Goal: Navigation & Orientation: Find specific page/section

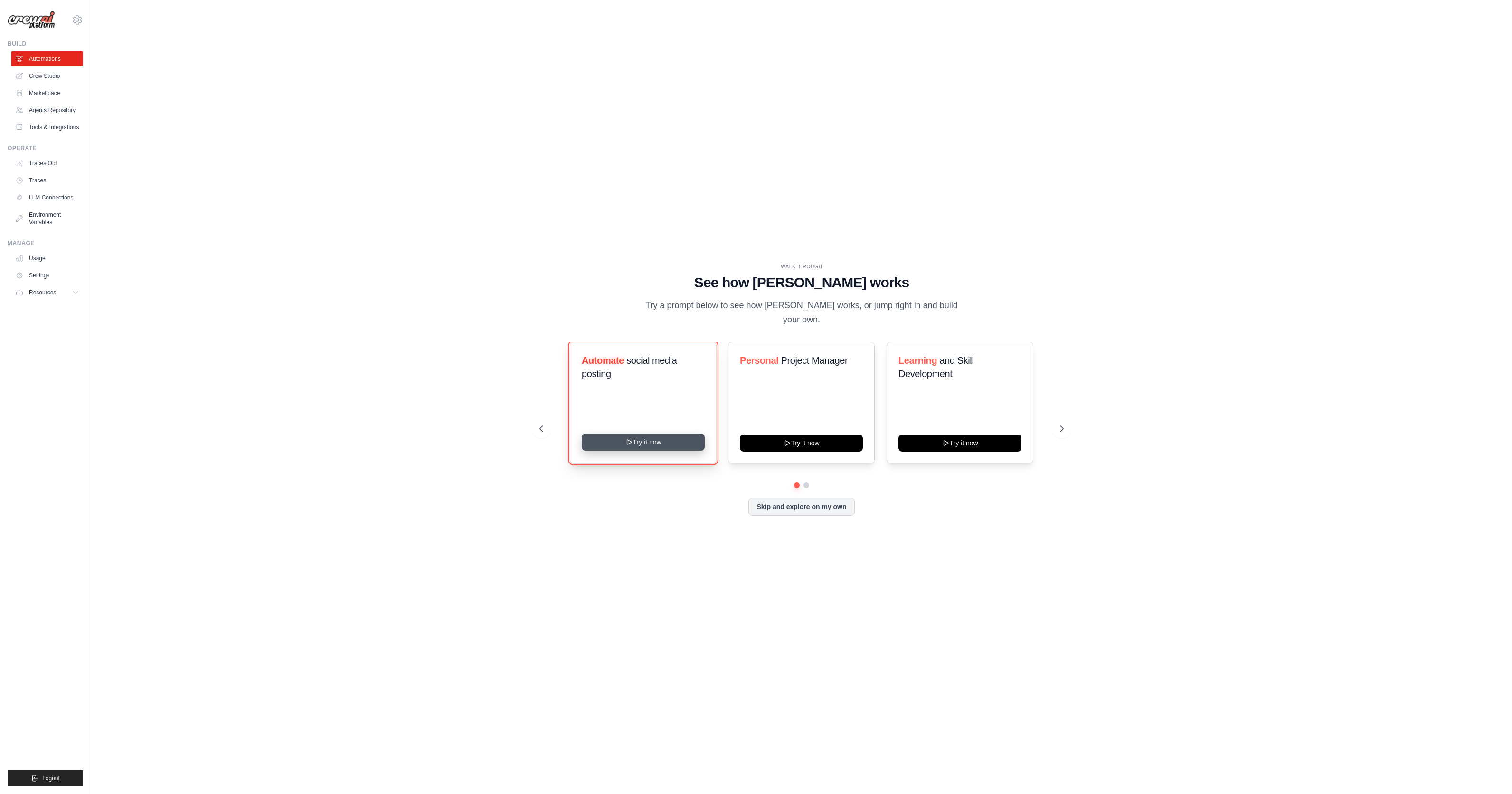
click at [620, 438] on button "Try it now" at bounding box center [644, 442] width 123 height 17
click at [795, 434] on button "Try it now" at bounding box center [801, 442] width 123 height 17
click at [650, 358] on span "social media posting" at bounding box center [630, 367] width 95 height 24
click at [789, 500] on button "Skip and explore on my own" at bounding box center [802, 505] width 106 height 18
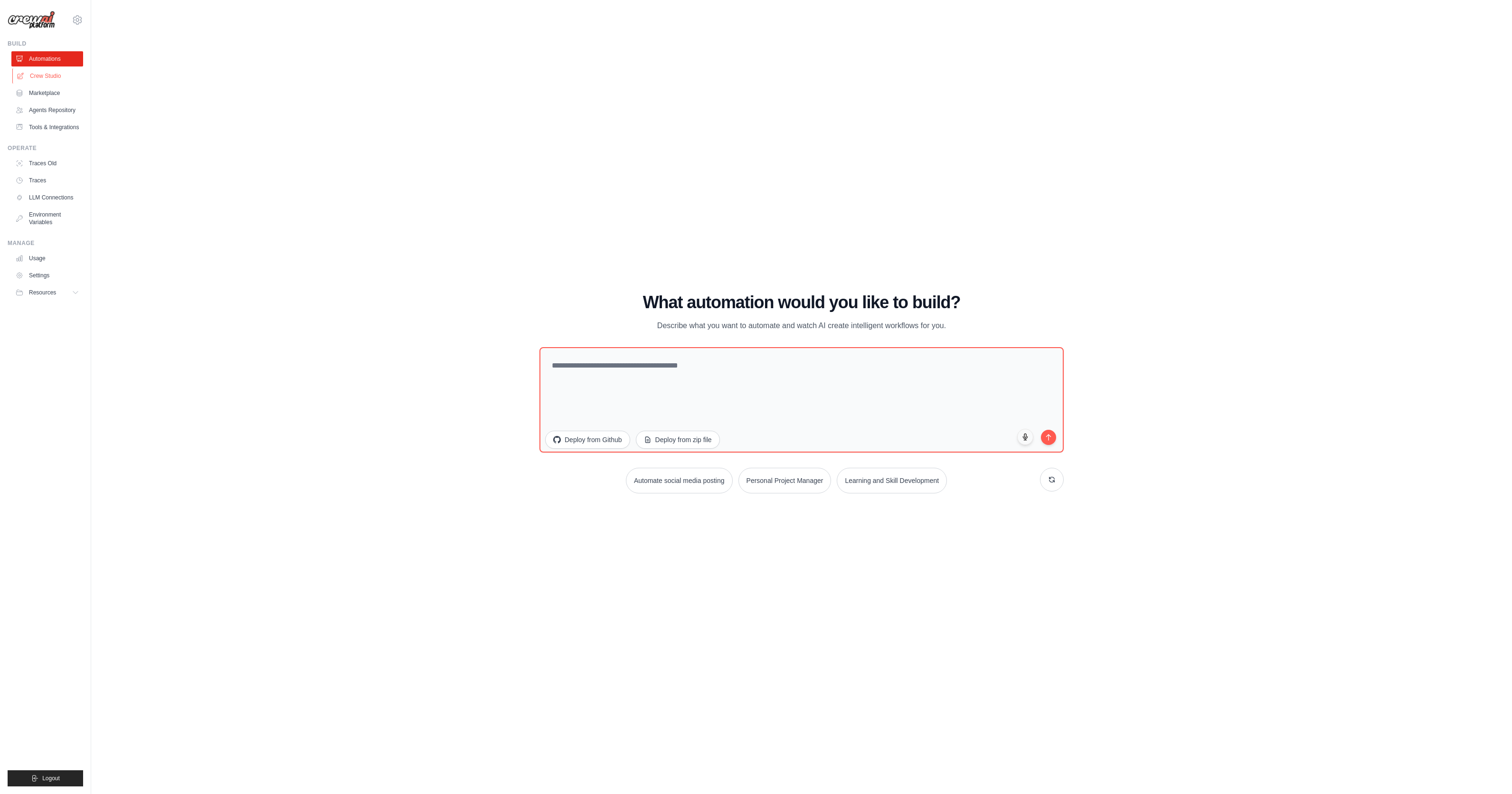
click at [56, 77] on link "Crew Studio" at bounding box center [48, 76] width 71 height 15
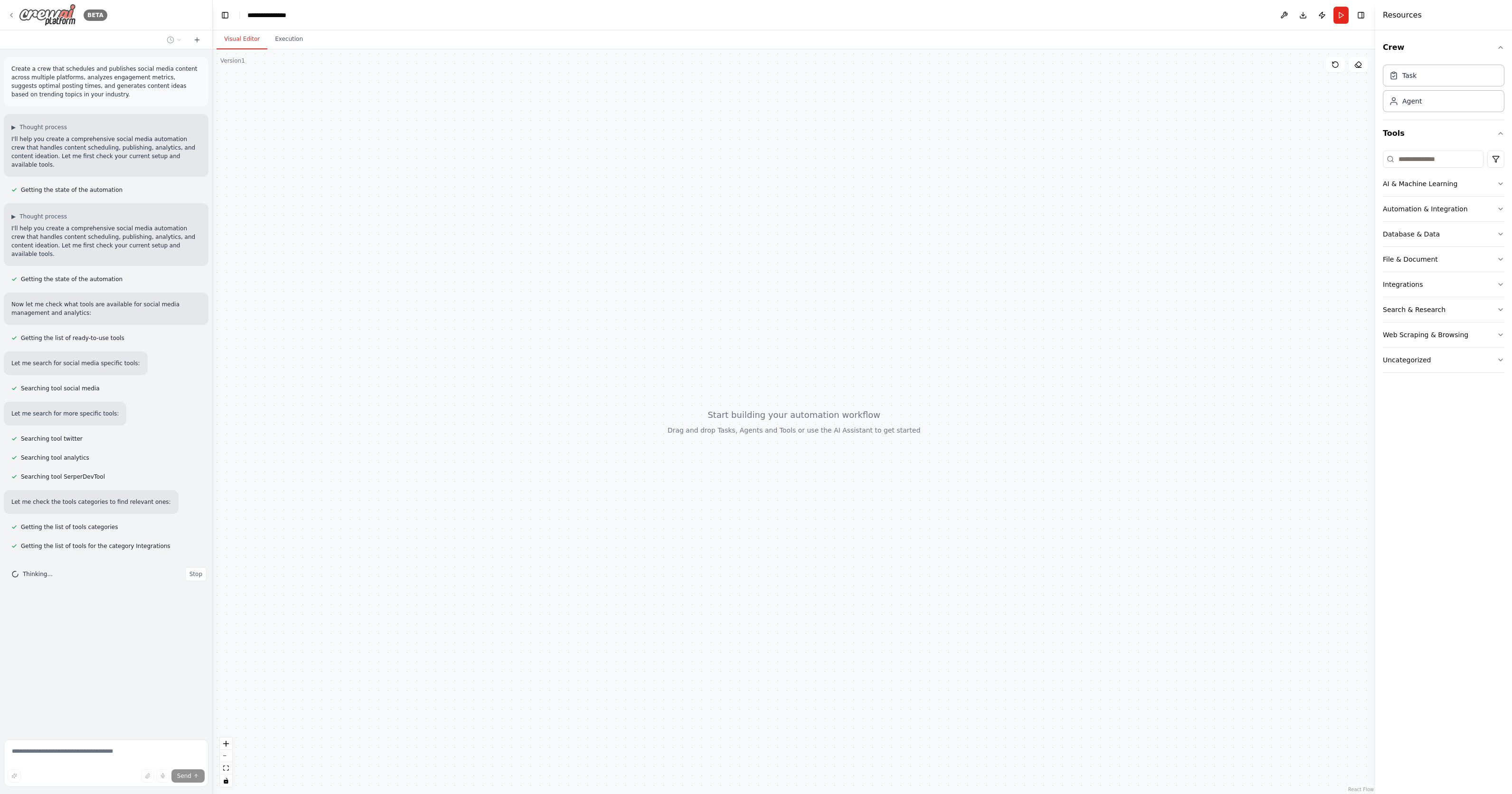
click at [8, 13] on icon at bounding box center [12, 15] width 8 height 8
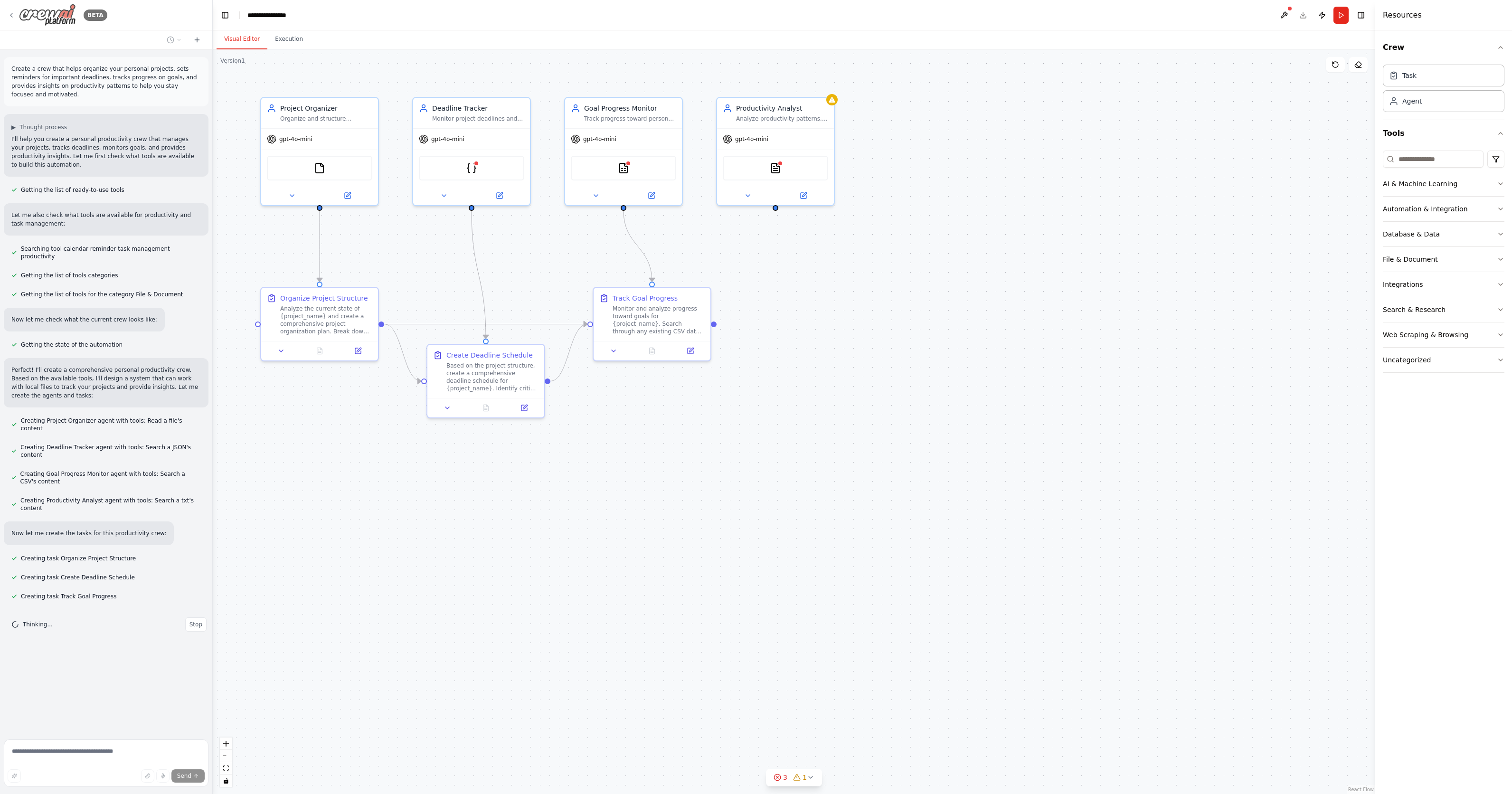
click at [11, 15] on icon at bounding box center [12, 15] width 2 height 4
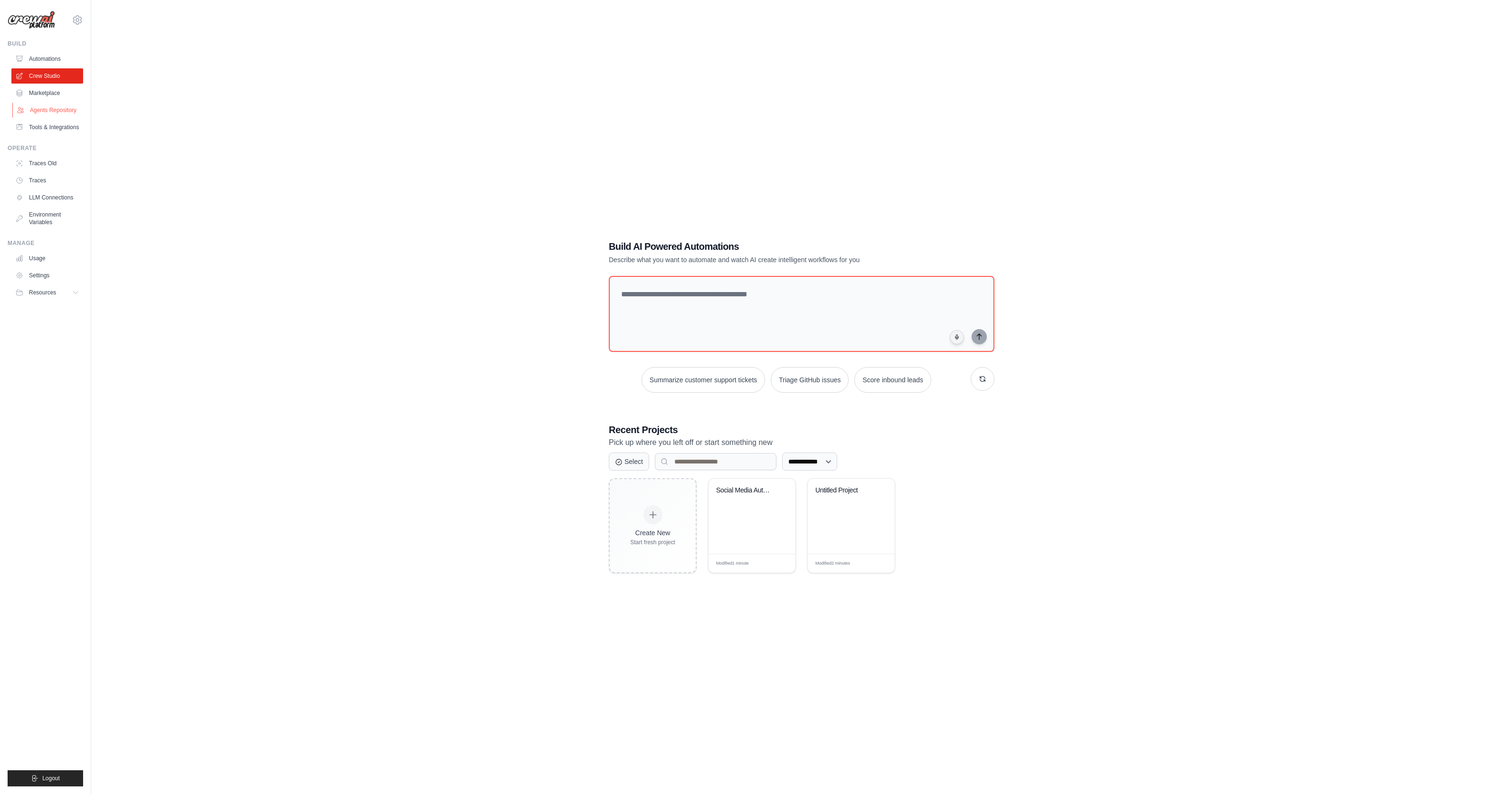
click at [31, 107] on link "Agents Repository" at bounding box center [48, 111] width 71 height 15
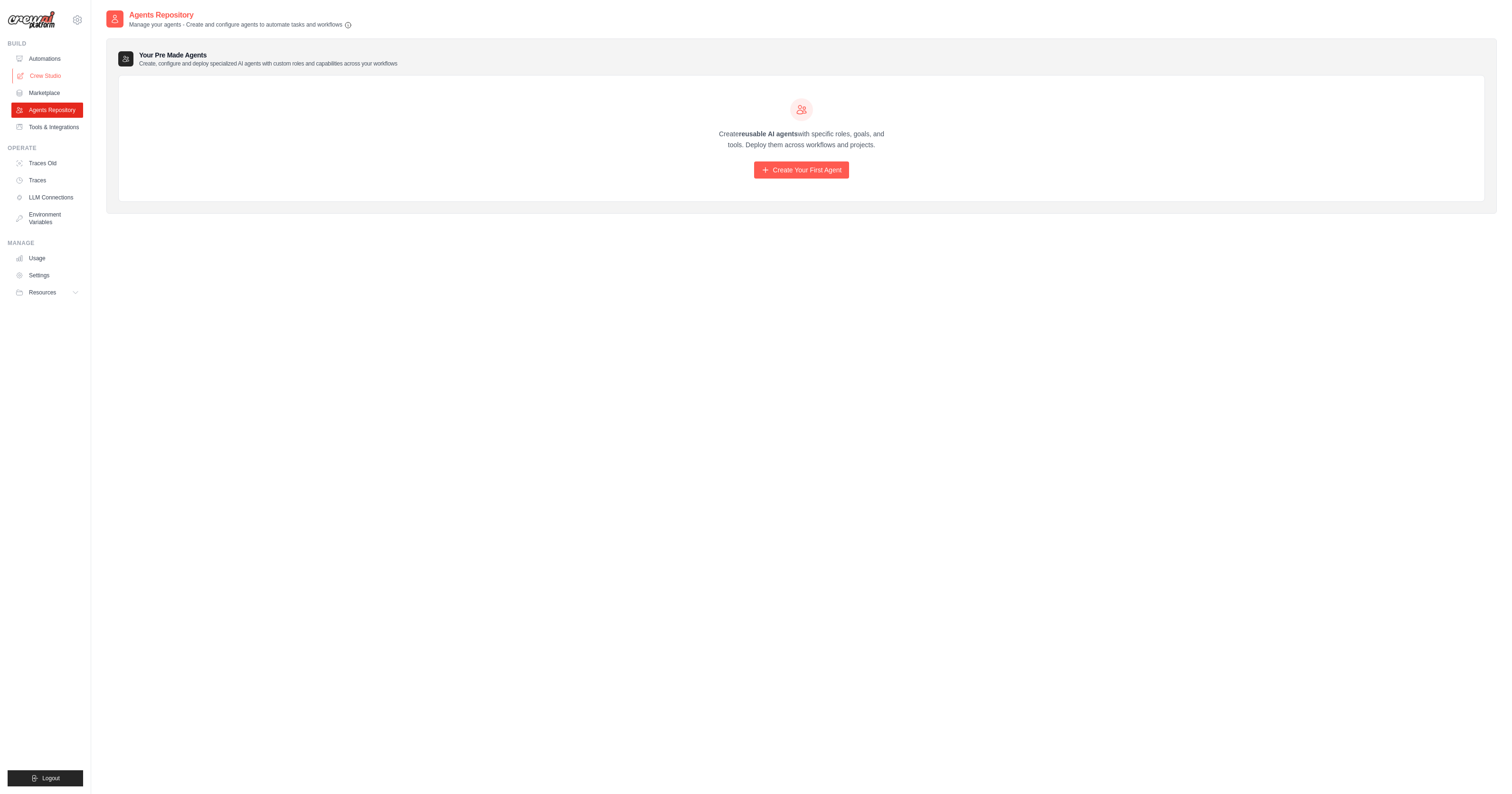
click at [37, 73] on link "Crew Studio" at bounding box center [48, 76] width 71 height 15
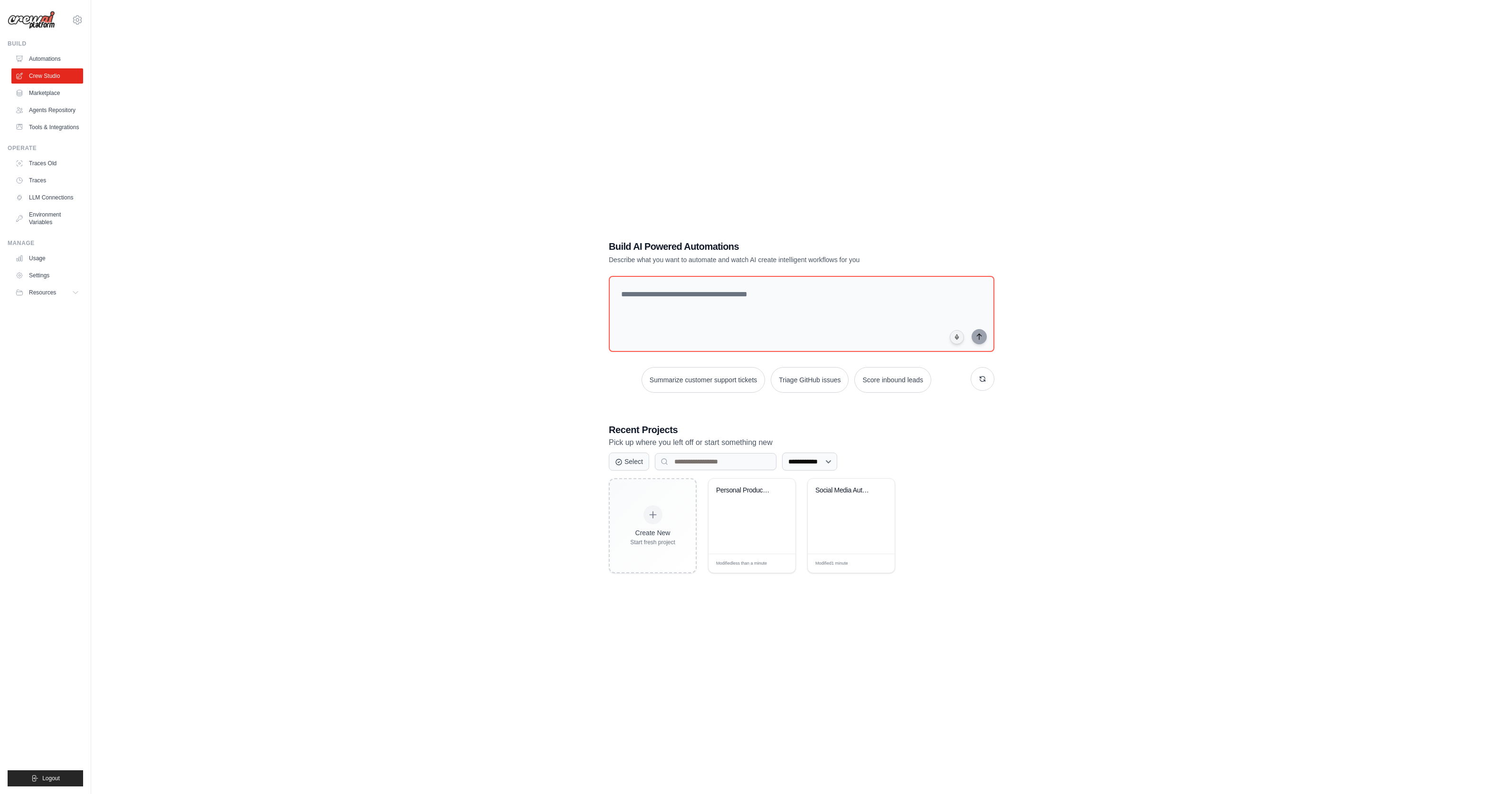
click at [471, 264] on div "**********" at bounding box center [802, 406] width 1391 height 794
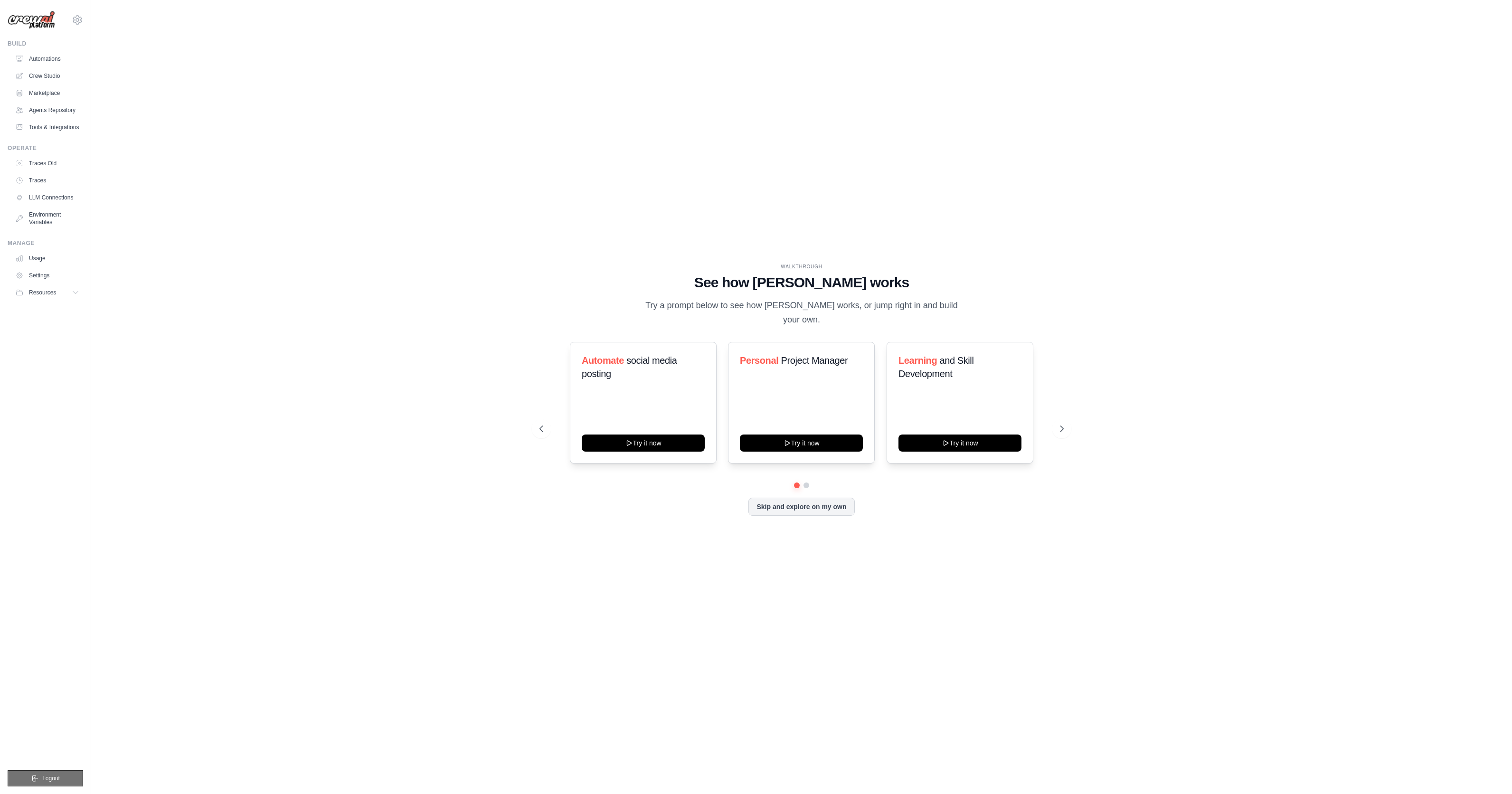
click at [30, 781] on button "Logout" at bounding box center [45, 778] width 75 height 16
